Goal: Task Accomplishment & Management: Manage account settings

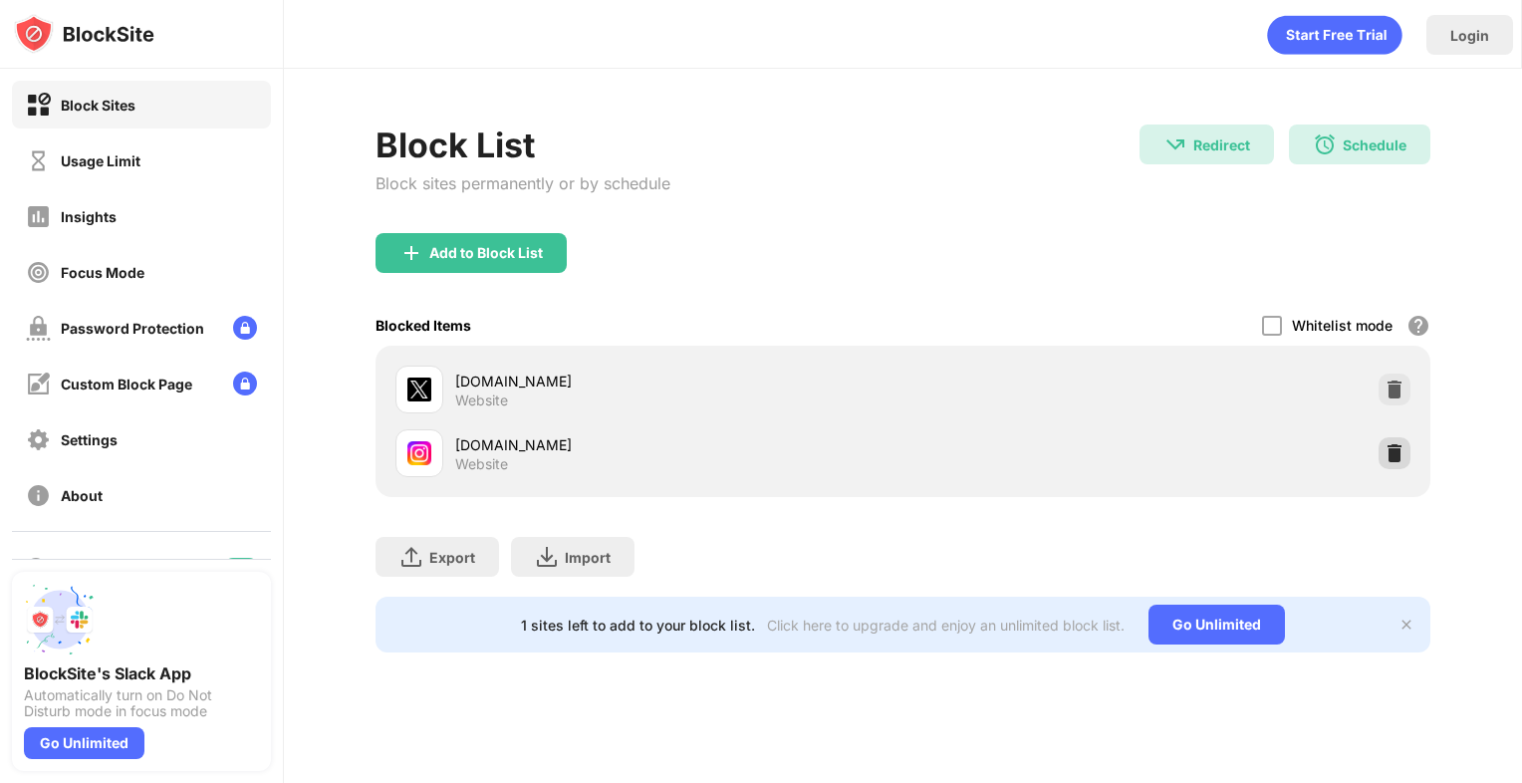
click at [1395, 463] on div at bounding box center [1394, 453] width 32 height 32
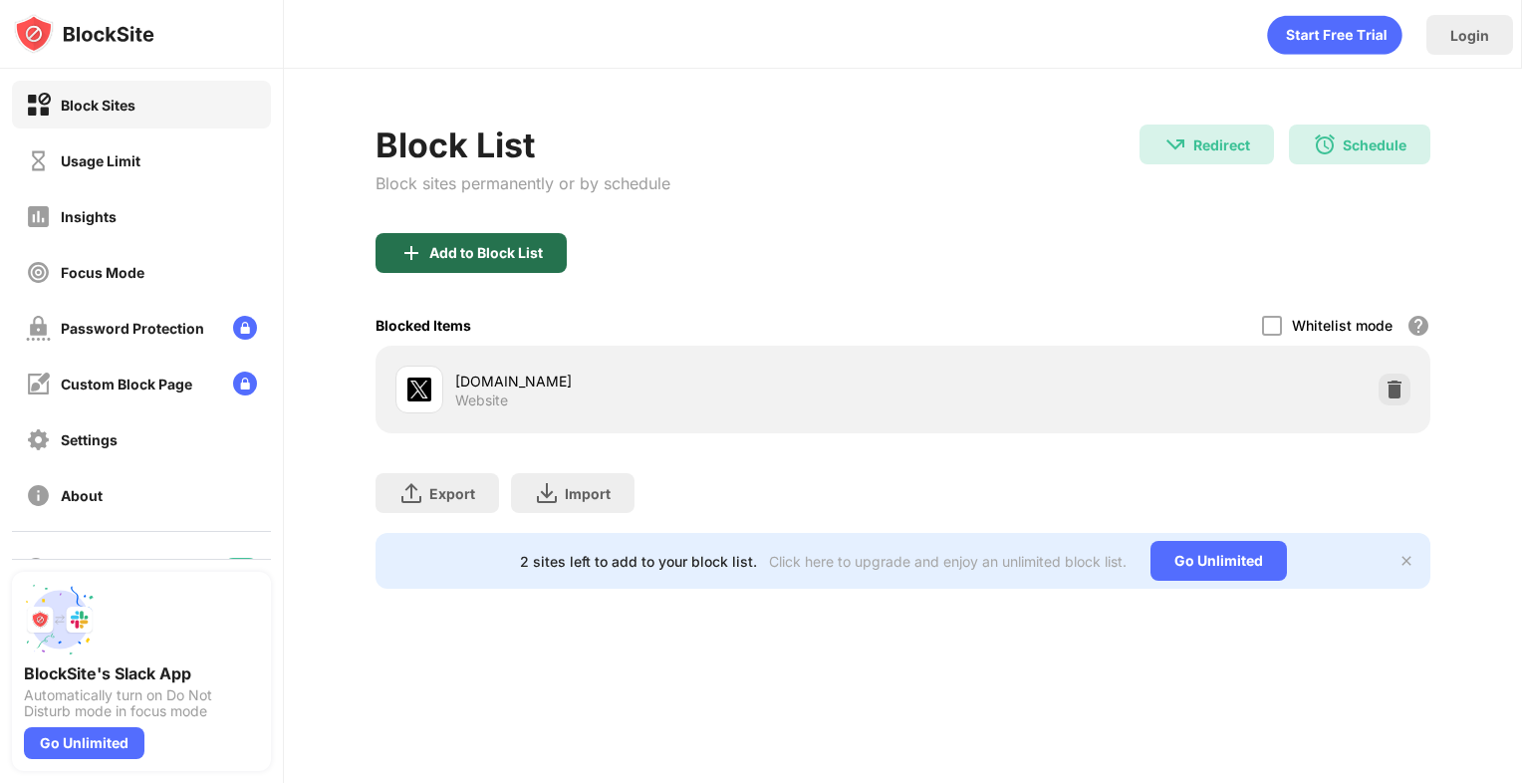
click at [421, 233] on div "Add to Block List" at bounding box center [470, 253] width 191 height 40
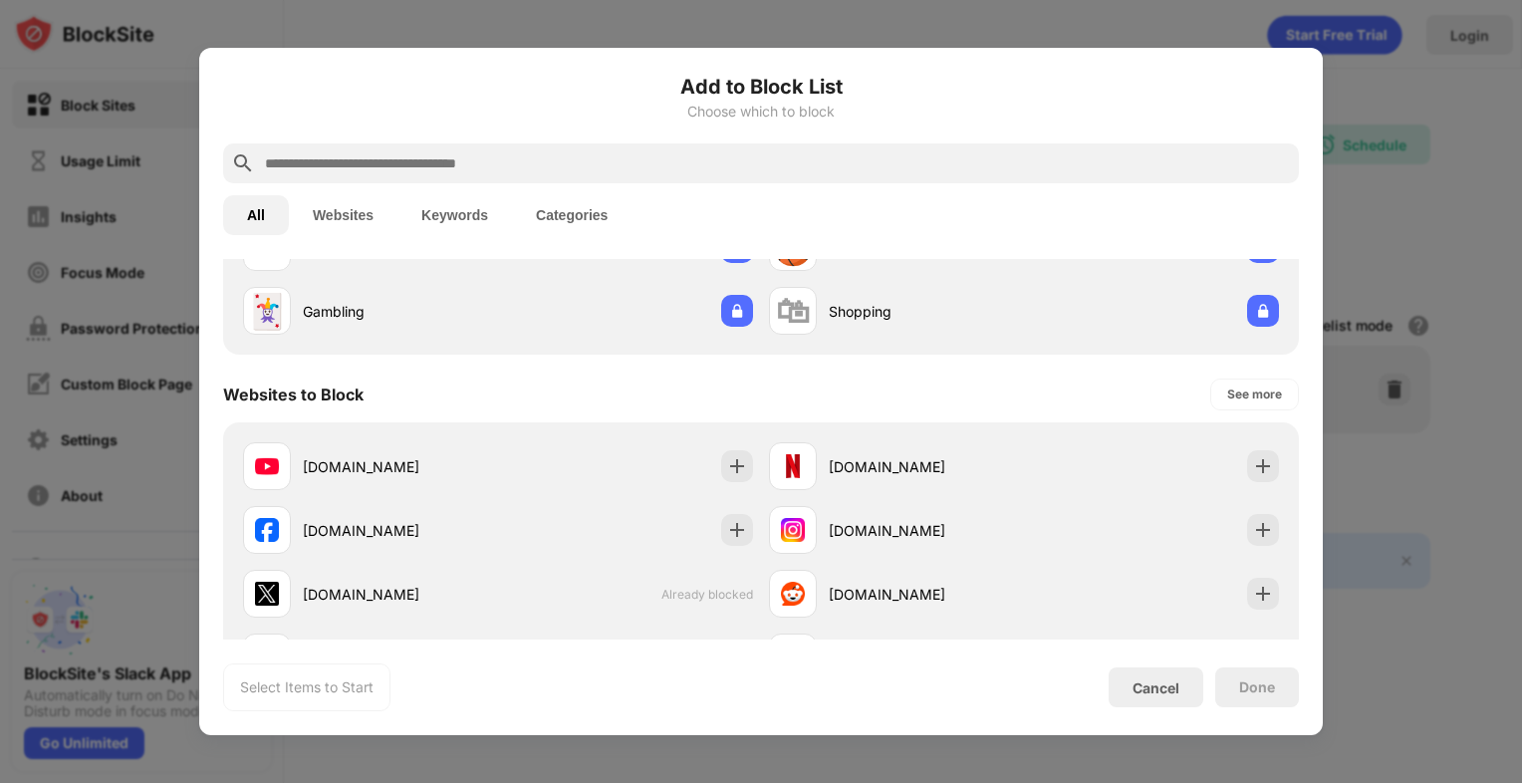
scroll to position [179, 0]
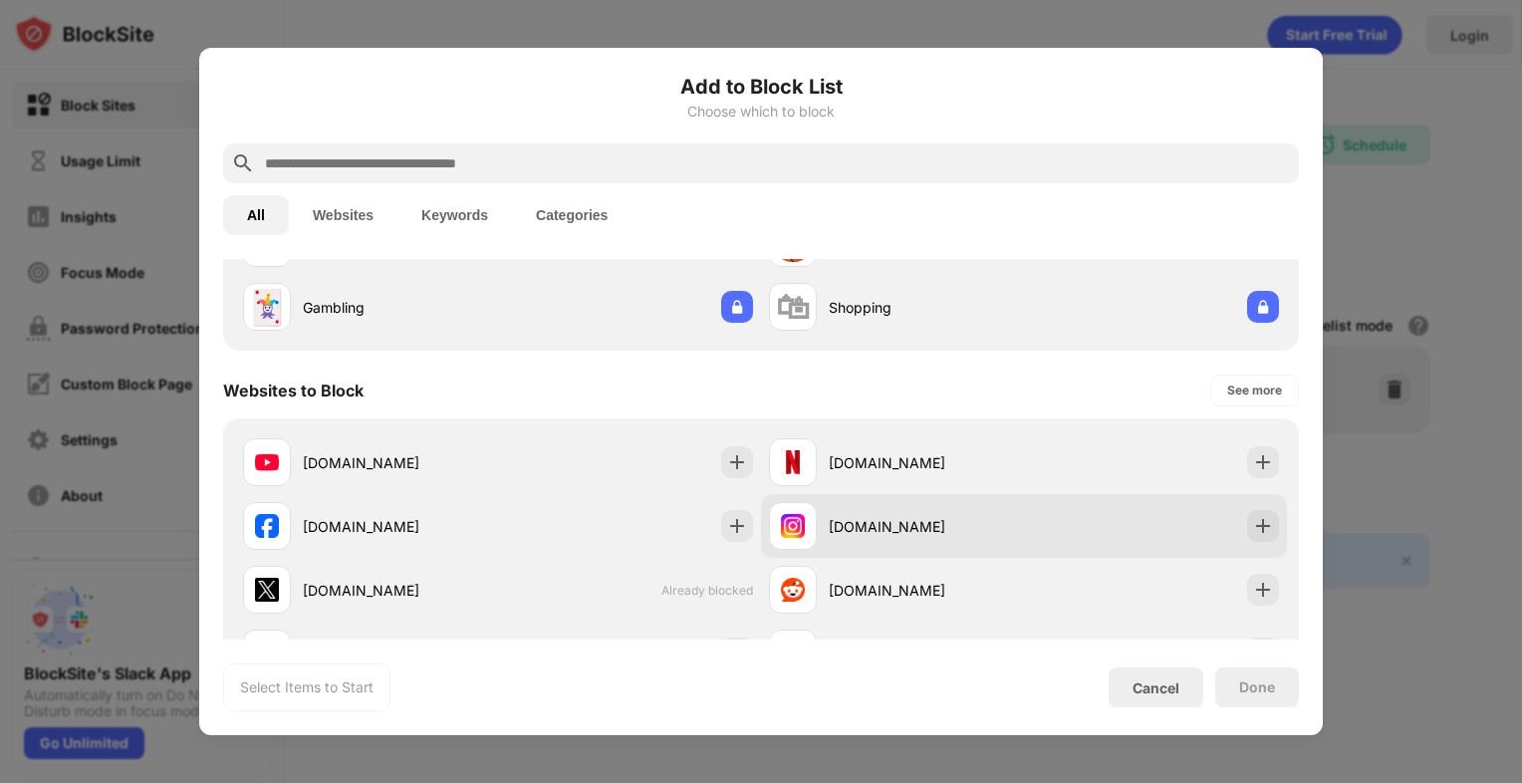
click at [828, 528] on div "[DOMAIN_NAME]" at bounding box center [925, 526] width 195 height 21
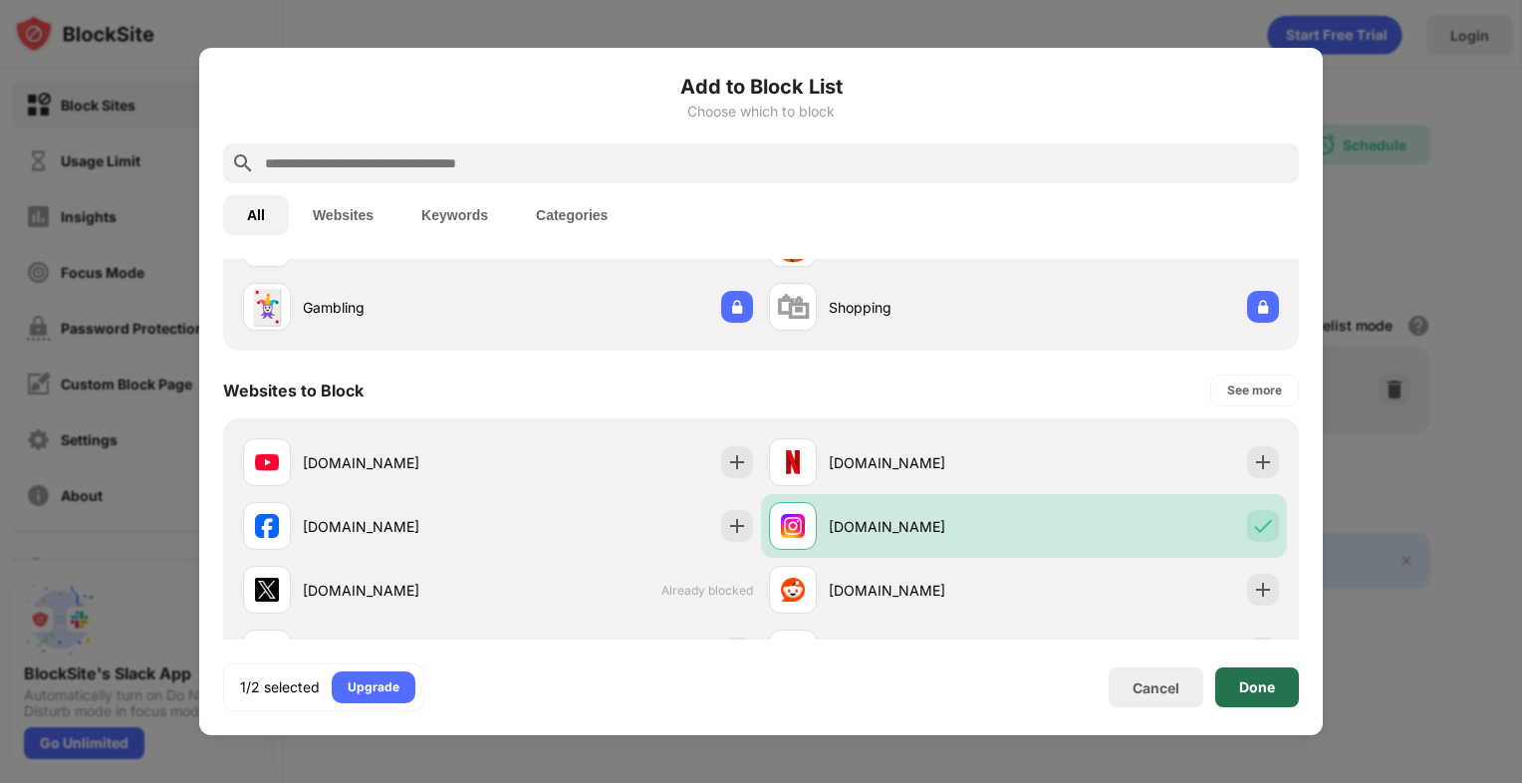
click at [1271, 690] on div "Done" at bounding box center [1257, 687] width 36 height 16
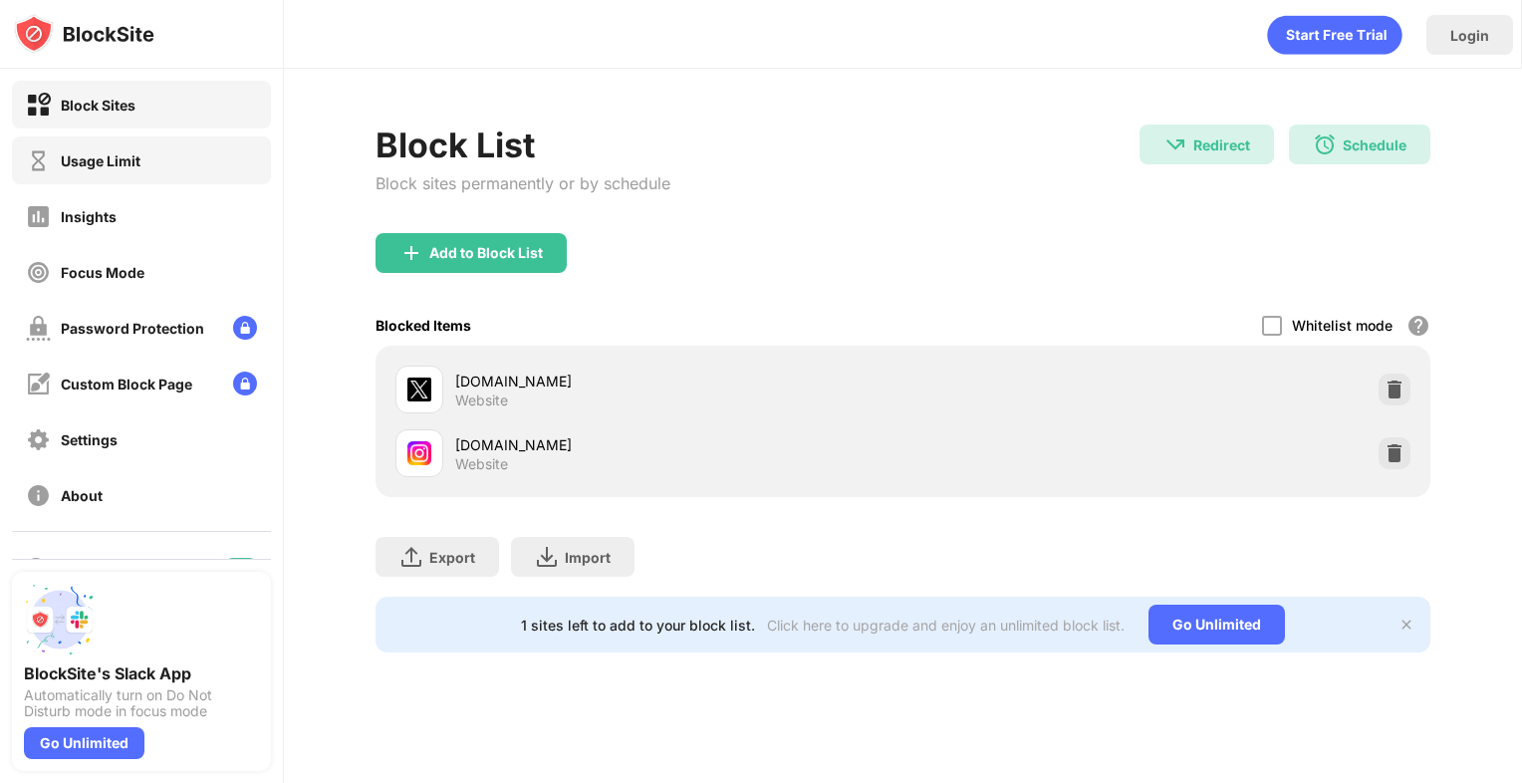
click at [90, 173] on div "Usage Limit" at bounding box center [141, 160] width 259 height 48
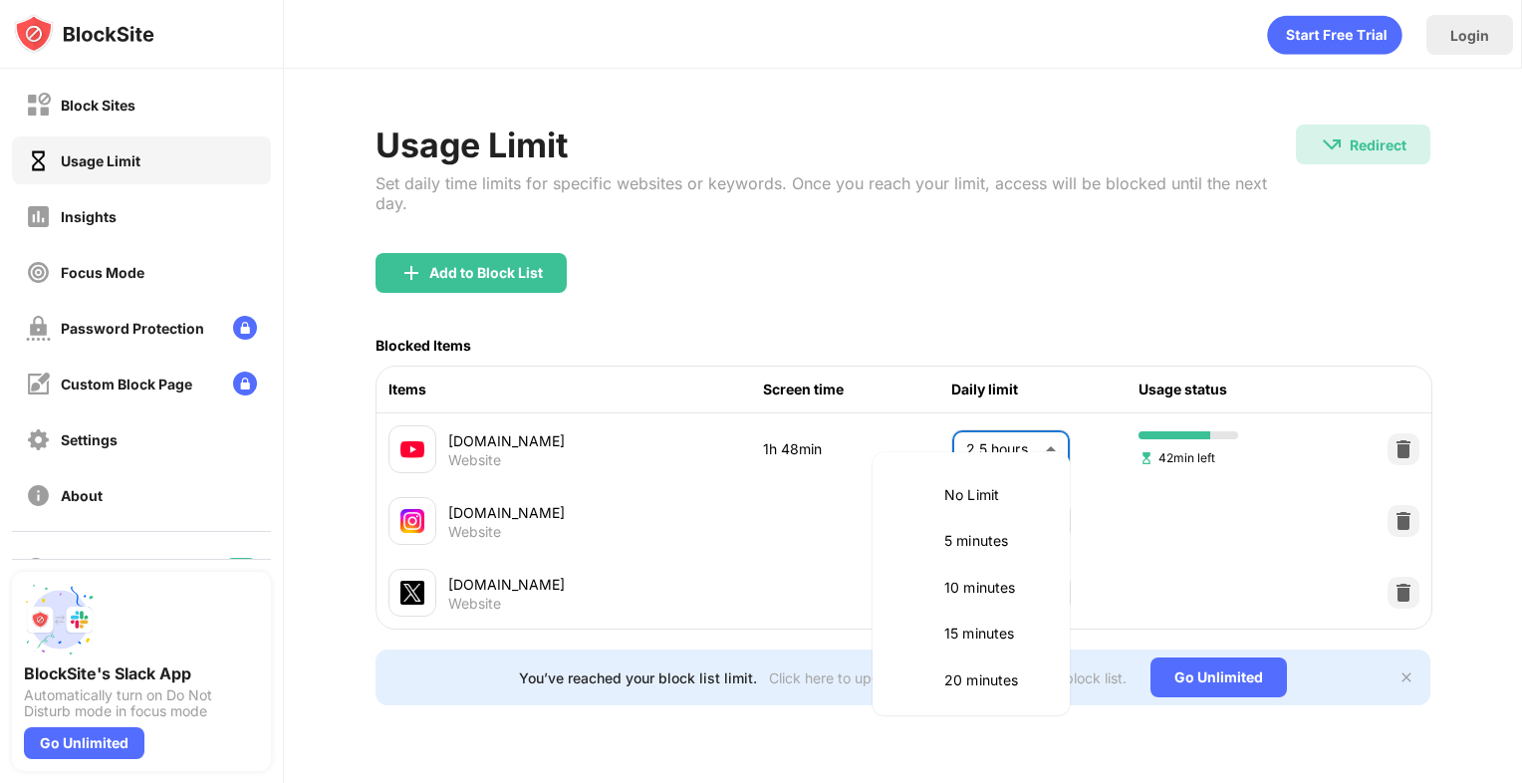
click at [1049, 427] on body "Block Sites Usage Limit Insights Focus Mode Password Protection Custom Block Pa…" at bounding box center [761, 391] width 1522 height 783
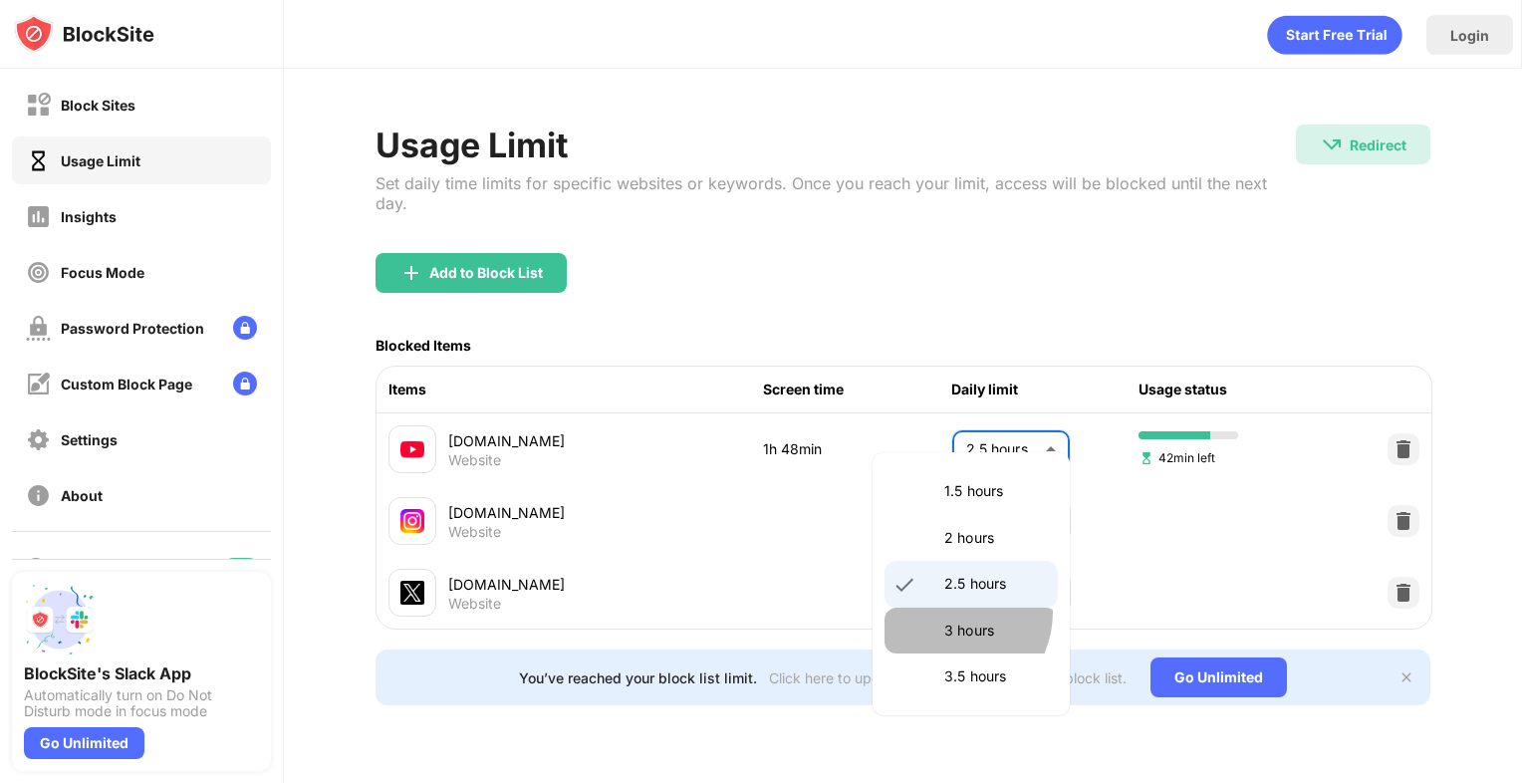
click at [946, 611] on li "3 hours" at bounding box center [970, 630] width 173 height 46
type input "***"
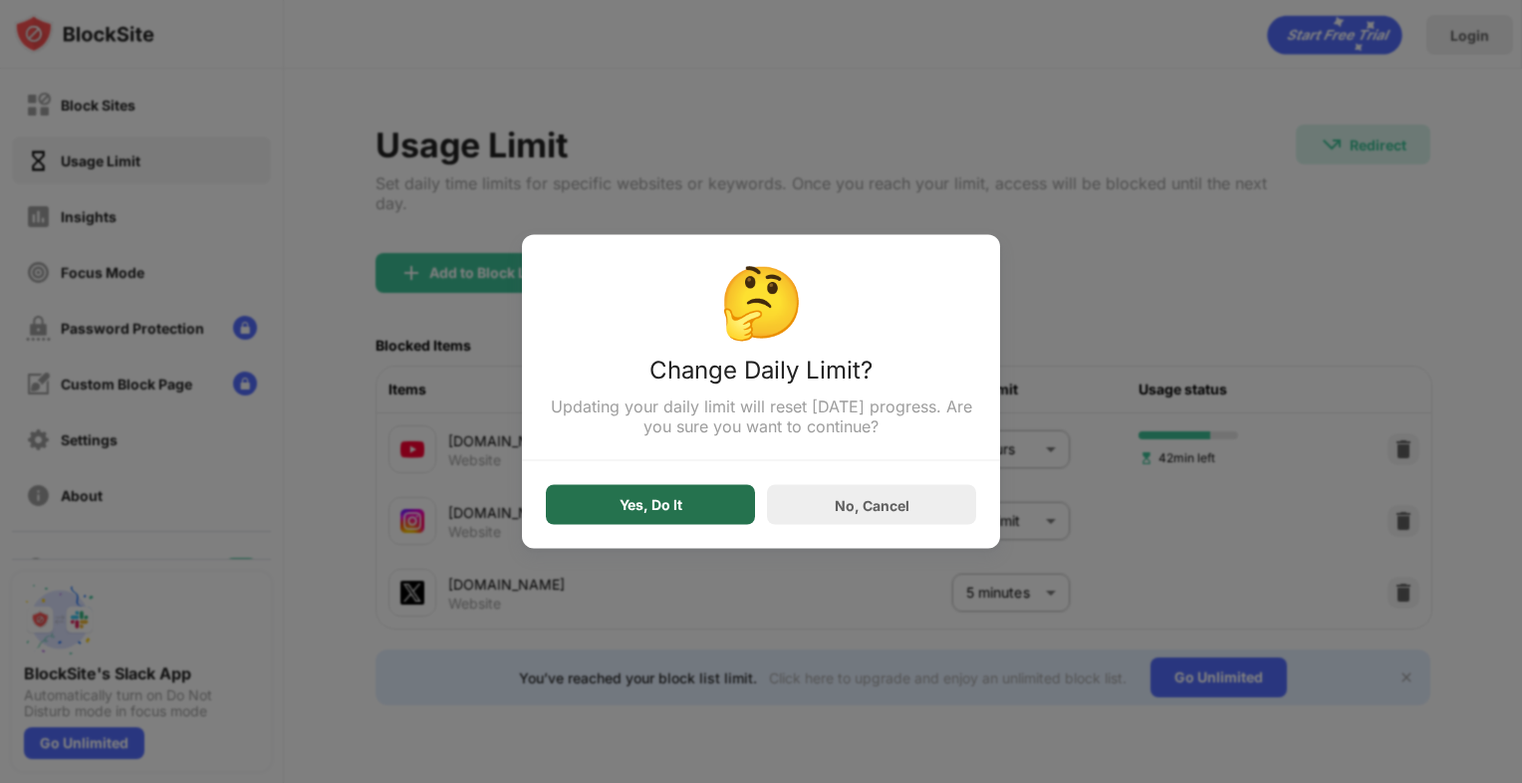
click at [709, 511] on div "Yes, Do It" at bounding box center [650, 505] width 209 height 40
